Goal: Task Accomplishment & Management: Use online tool/utility

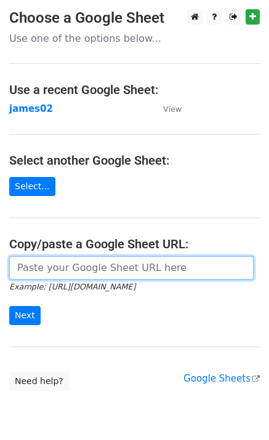
click at [97, 271] on input "url" at bounding box center [131, 267] width 244 height 23
paste input "https://docs.google.com/spreadsheets/d/1oq76VrKvAl-Dm37zXbBhGN8tZ0gl_jLZkrr8VNg…"
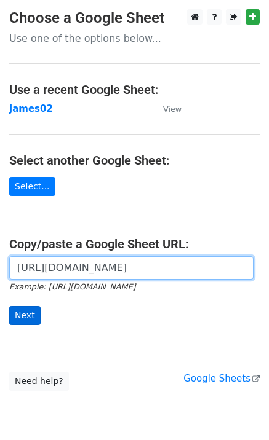
type input "https://docs.google.com/spreadsheets/d/1oq76VrKvAl-Dm37zXbBhGN8tZ0gl_jLZkrr8VNg…"
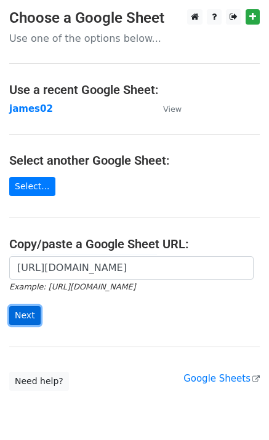
click at [19, 317] on input "Next" at bounding box center [24, 315] width 31 height 19
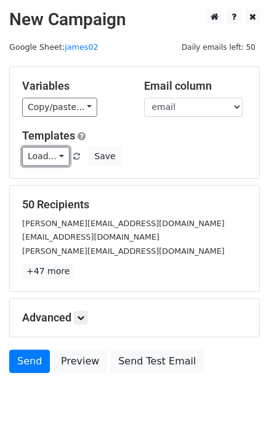
click at [50, 148] on link "Load..." at bounding box center [45, 156] width 47 height 19
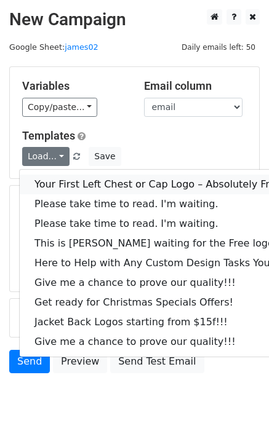
click at [67, 178] on link "Your First Left Chest or Cap Logo – Absolutely Free" at bounding box center [166, 185] width 293 height 20
